Goal: Information Seeking & Learning: Check status

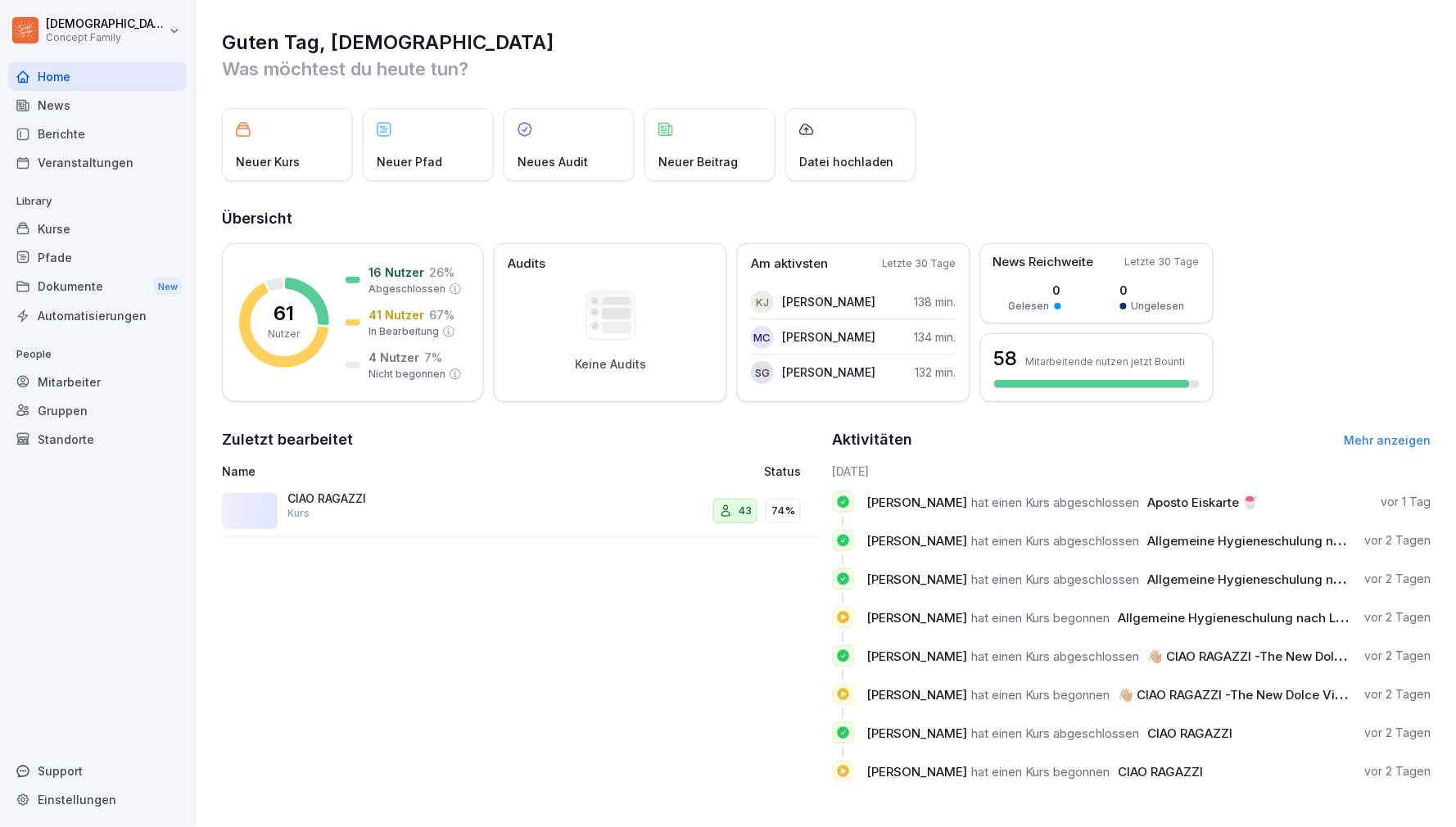
click at [62, 129] on div "Berichte" at bounding box center [97, 134] width 178 height 29
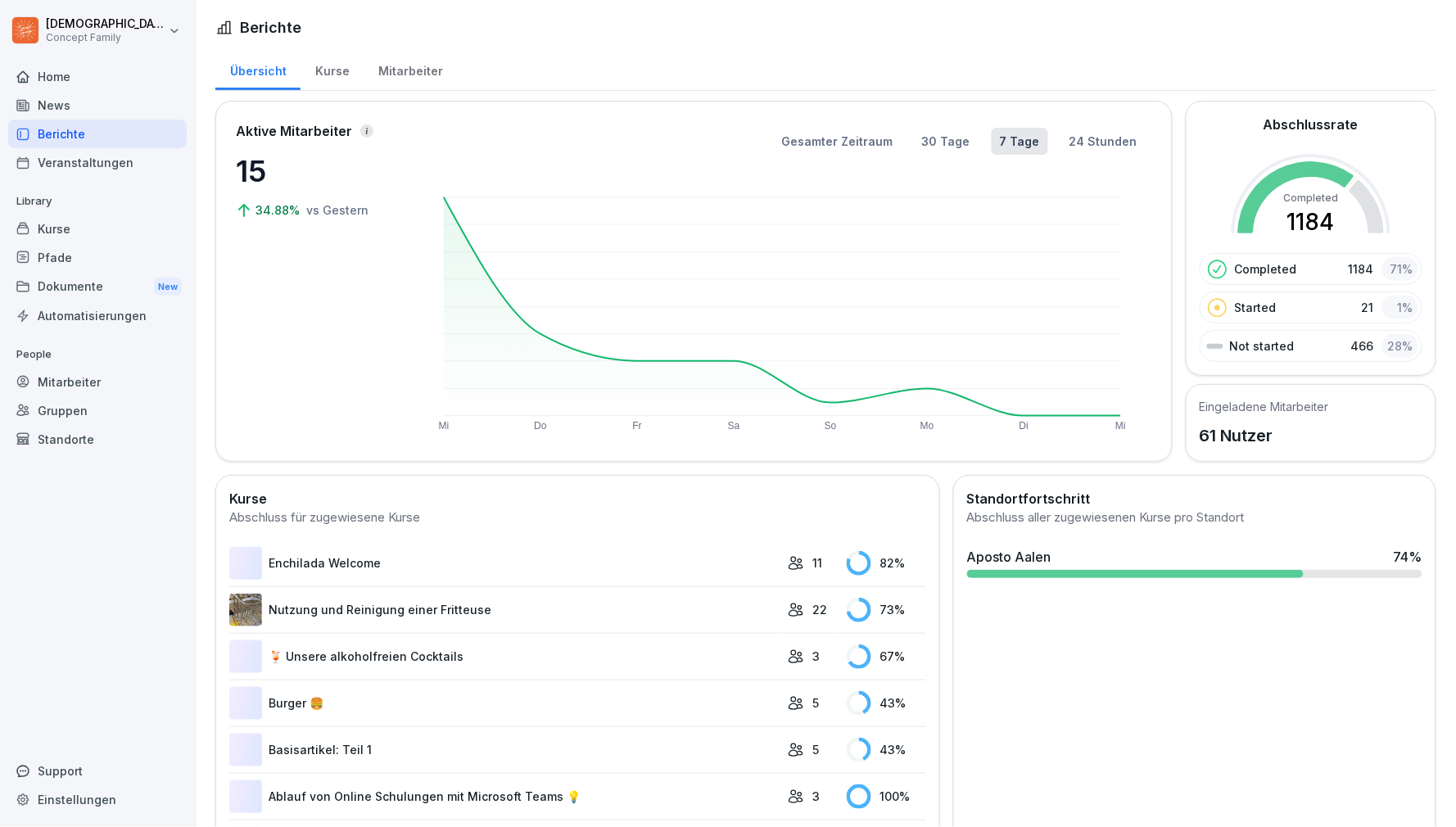
click at [64, 128] on div "Berichte" at bounding box center [97, 134] width 178 height 29
click at [339, 68] on div "Kurse" at bounding box center [332, 69] width 63 height 41
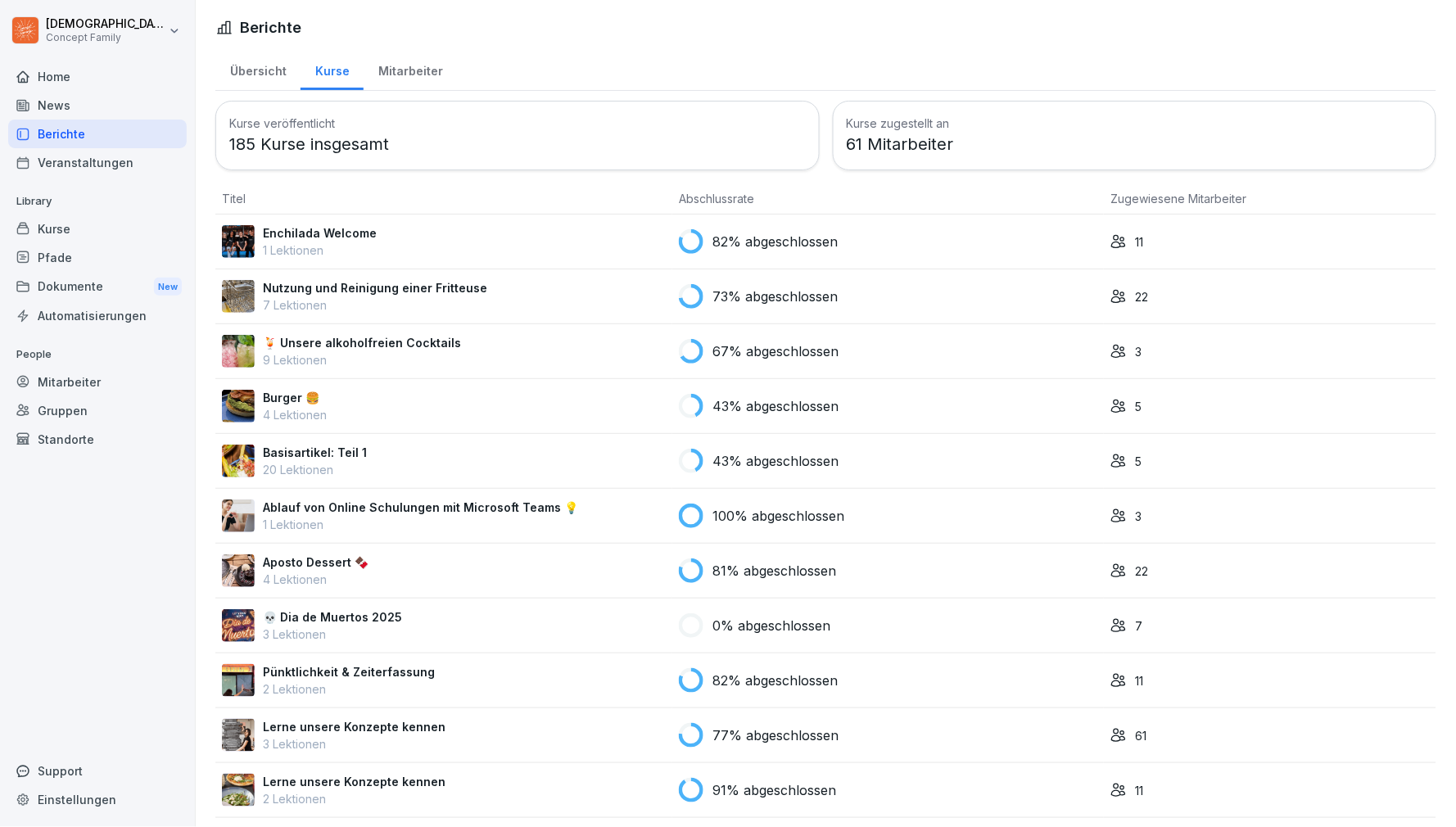
click at [404, 68] on div "Mitarbeiter" at bounding box center [411, 69] width 94 height 41
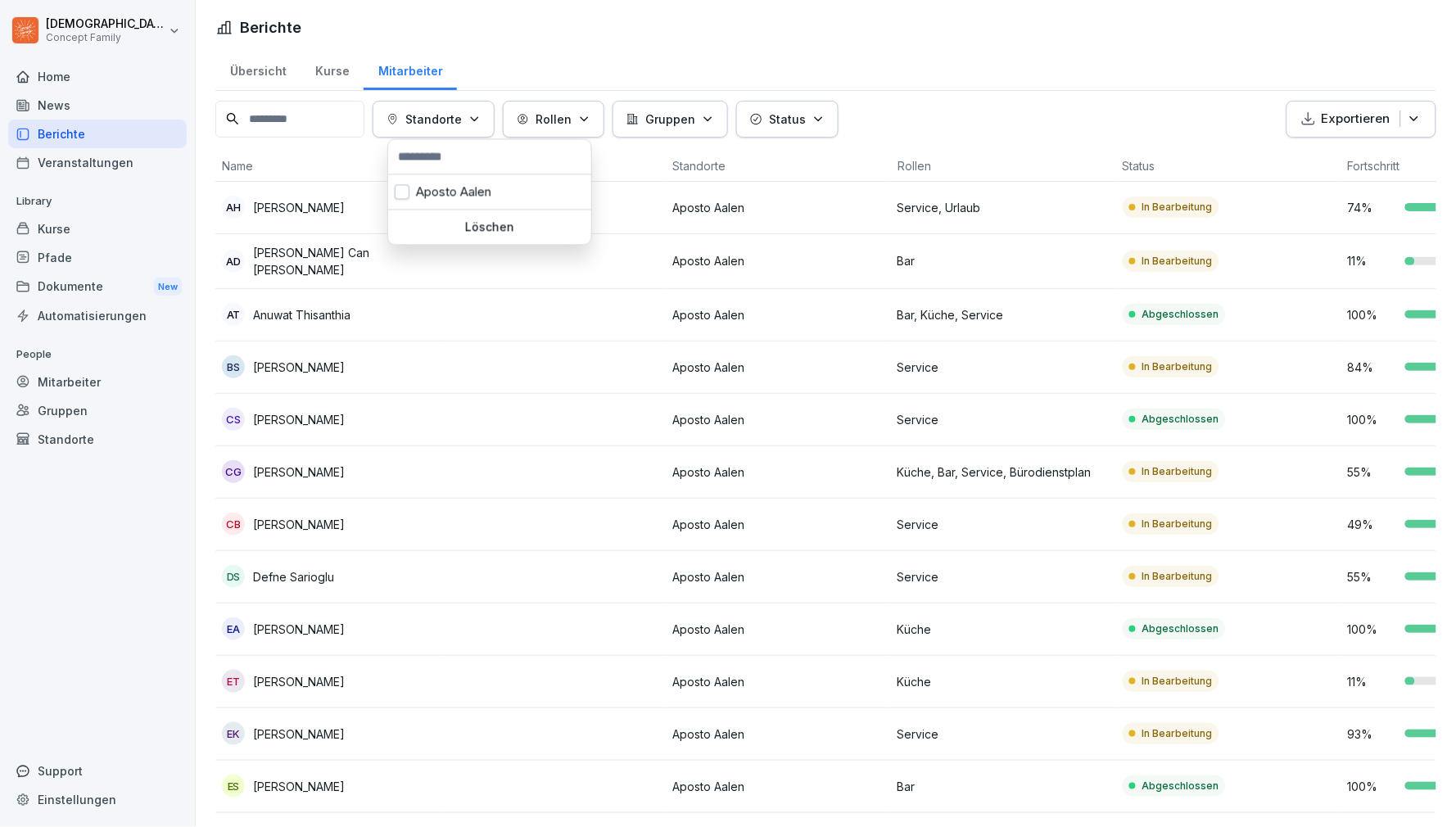
click at [481, 113] on icon "button" at bounding box center [475, 119] width 13 height 13
click at [470, 188] on div "Aposto Aalen" at bounding box center [490, 193] width 203 height 34
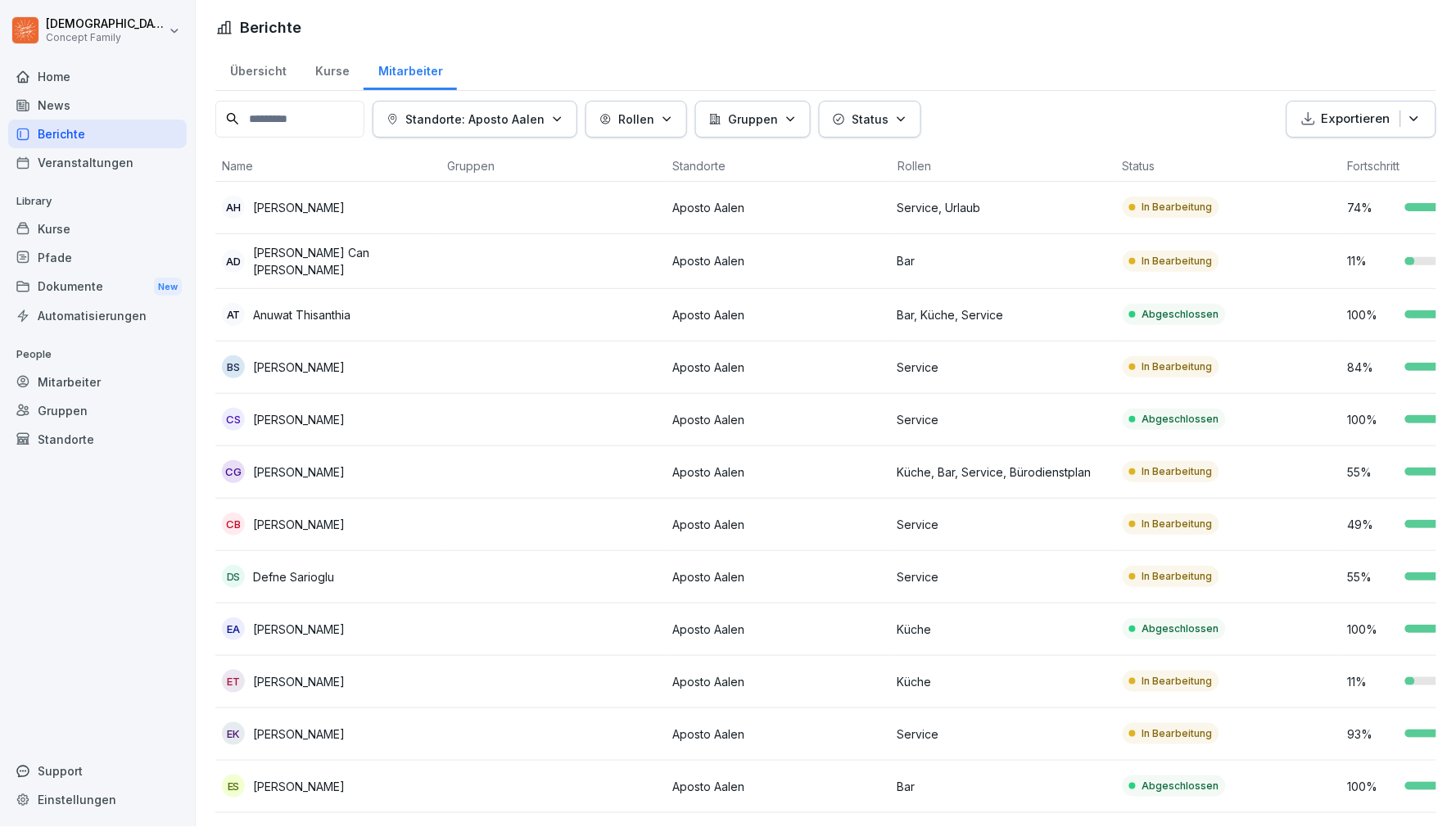
click at [1028, 143] on html "[DEMOGRAPHIC_DATA][PERSON_NAME] Concept Family Home News Berichte Veranstaltung…" at bounding box center [728, 414] width 1456 height 827
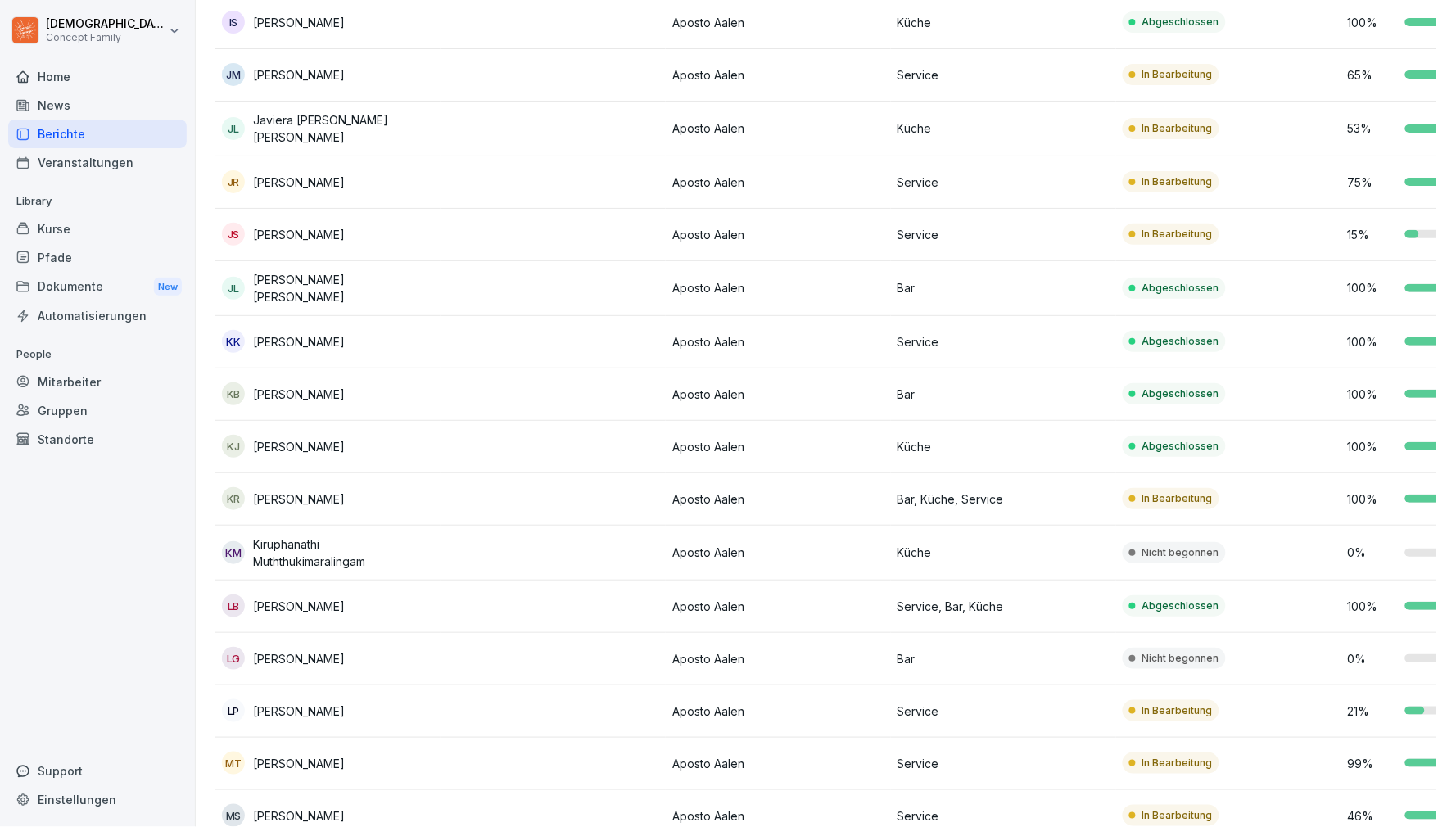
scroll to position [1094, 0]
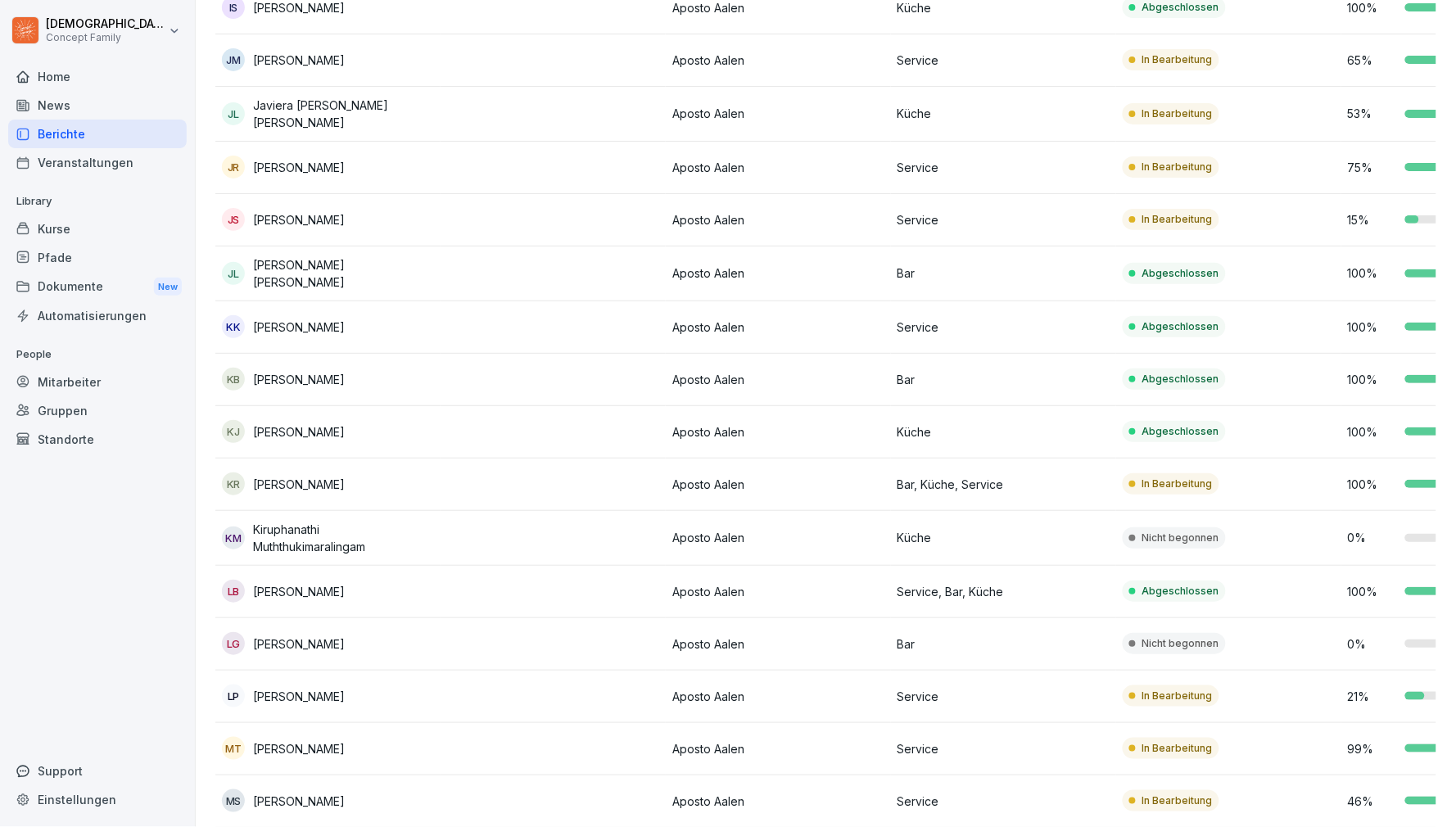
click at [324, 423] on p "[PERSON_NAME]" at bounding box center [299, 432] width 92 height 17
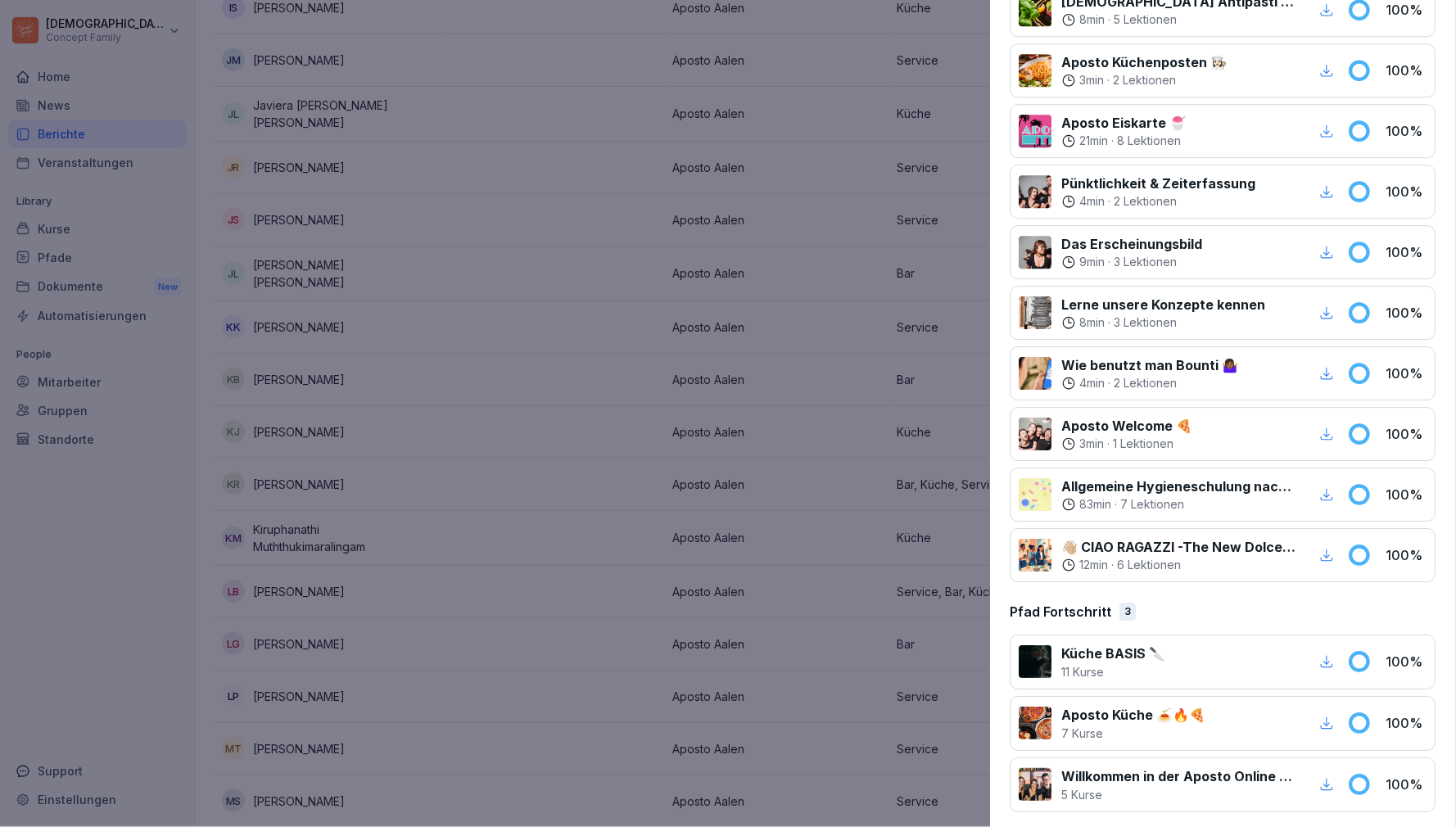
scroll to position [1265, 0]
click at [583, 505] on div at bounding box center [728, 414] width 1456 height 827
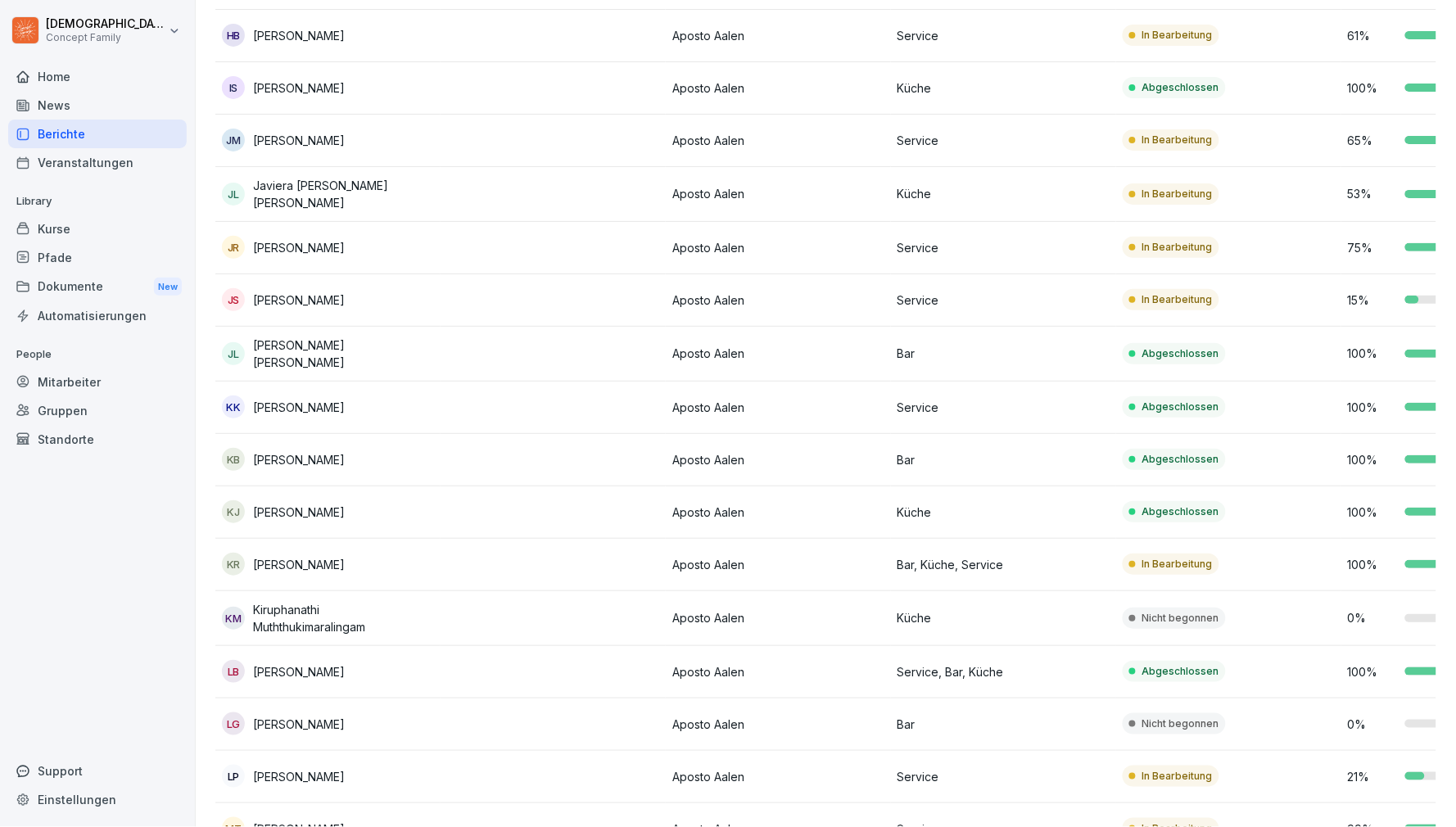
scroll to position [0, 1]
click at [554, 197] on td at bounding box center [552, 195] width 225 height 55
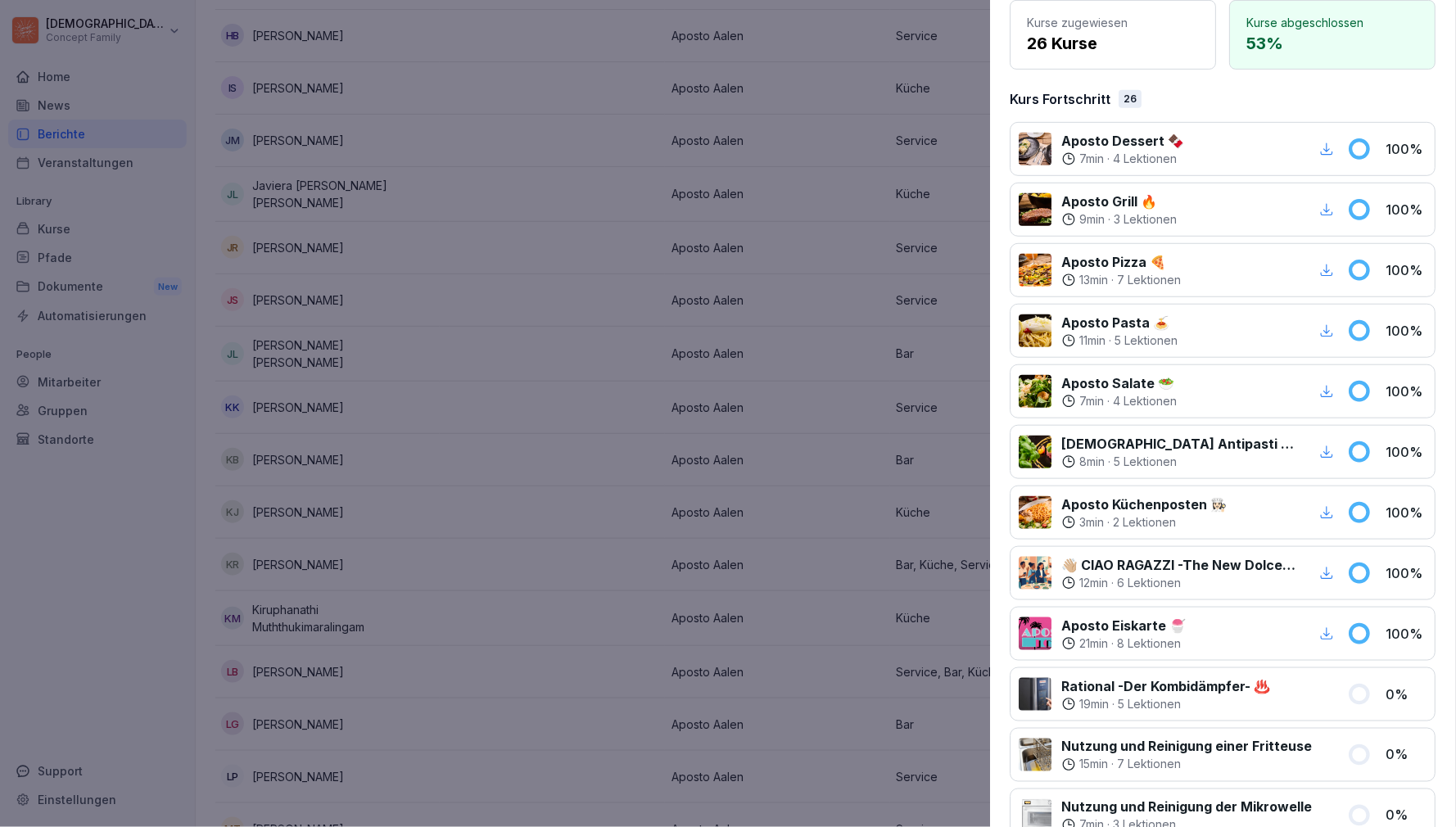
scroll to position [167, 0]
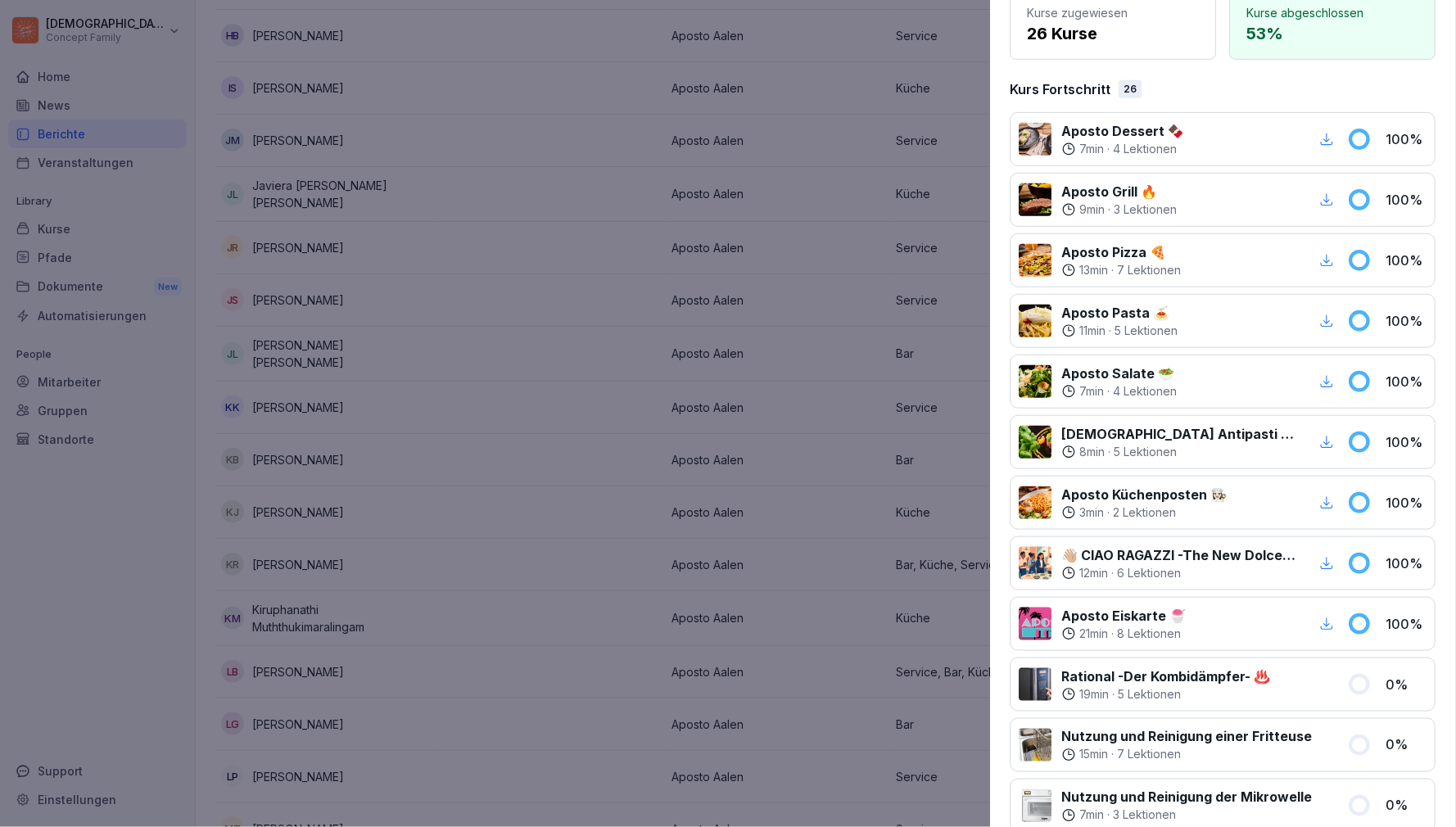
click at [561, 575] on div at bounding box center [728, 414] width 1456 height 827
